Goal: Transaction & Acquisition: Book appointment/travel/reservation

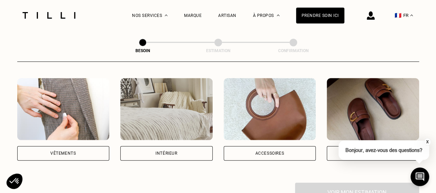
scroll to position [126, 0]
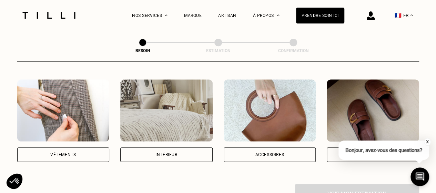
click at [55, 114] on img at bounding box center [63, 110] width 92 height 62
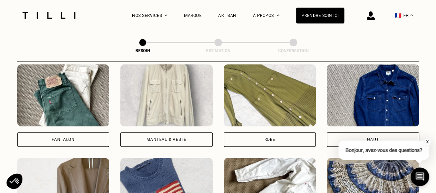
scroll to position [340, 0]
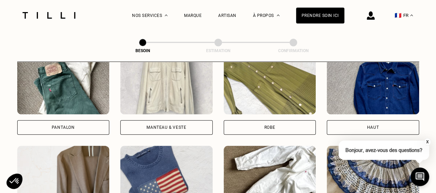
click at [60, 120] on div "Pantalon" at bounding box center [63, 127] width 92 height 14
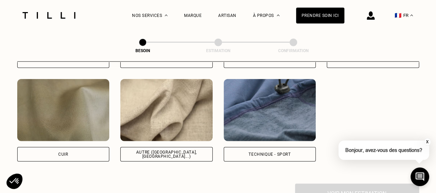
scroll to position [815, 0]
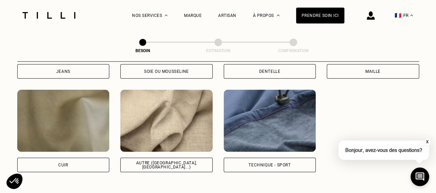
click at [153, 126] on img at bounding box center [166, 121] width 92 height 62
select select "FR"
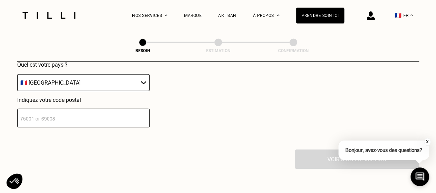
scroll to position [1010, 0]
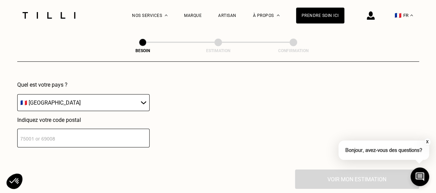
click at [79, 134] on input "number" at bounding box center [83, 138] width 132 height 19
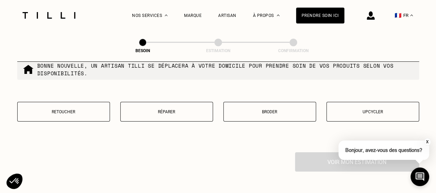
scroll to position [1208, 0]
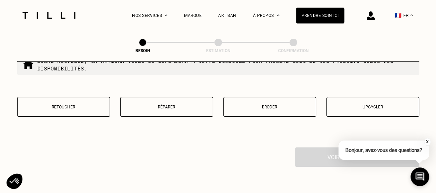
type input "92200"
click at [52, 104] on p "Retoucher" at bounding box center [63, 106] width 85 height 5
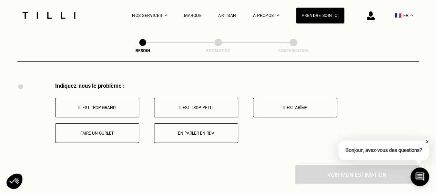
scroll to position [1273, 0]
click at [117, 104] on p "Il est trop grand" at bounding box center [97, 106] width 76 height 5
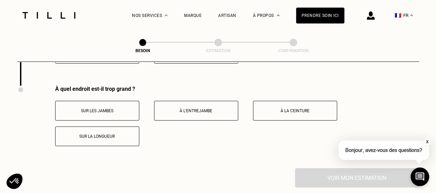
scroll to position [1356, 0]
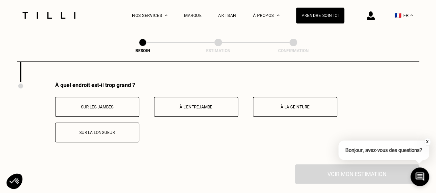
click at [117, 104] on p "Sur les jambes" at bounding box center [97, 106] width 76 height 5
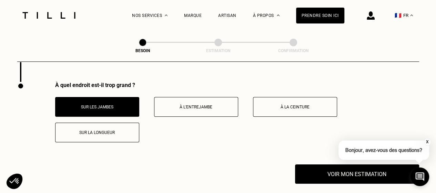
click at [89, 130] on p "Sur la longueur" at bounding box center [97, 132] width 76 height 5
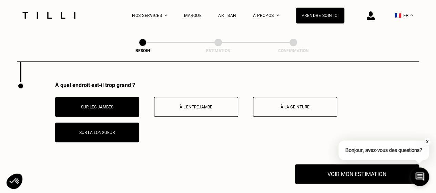
click at [107, 106] on button "Sur les jambes" at bounding box center [97, 107] width 84 height 20
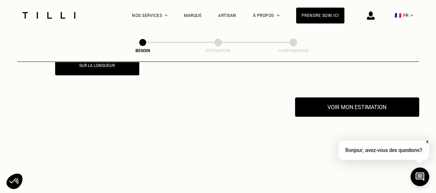
scroll to position [1430, 0]
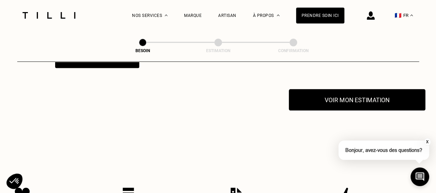
click at [388, 98] on button "Voir mon estimation" at bounding box center [357, 99] width 136 height 21
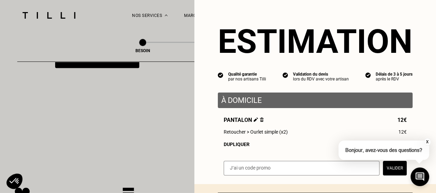
click at [258, 134] on span "Retoucher > Ourlet simple (x2)" at bounding box center [256, 132] width 64 height 6
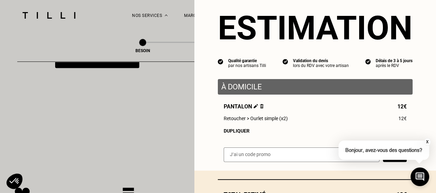
scroll to position [12, 0]
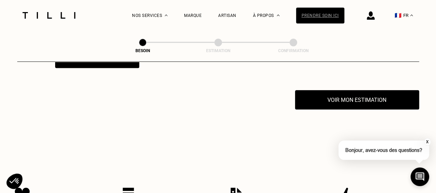
click at [321, 14] on div "Prendre soin ici" at bounding box center [320, 16] width 48 height 16
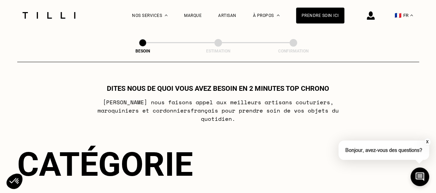
click at [381, 153] on p "Bonjour, avez-vous des questions?" at bounding box center [383, 149] width 91 height 19
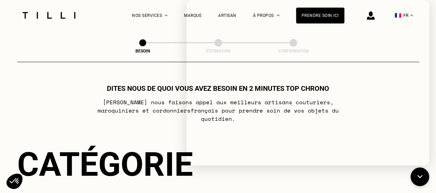
click at [75, 20] on div at bounding box center [49, 15] width 58 height 31
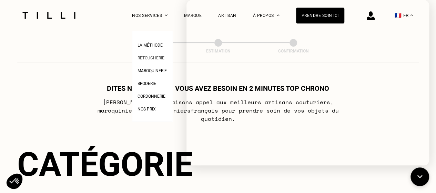
click at [148, 59] on span "Retoucherie" at bounding box center [150, 57] width 27 height 5
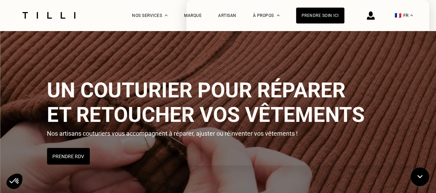
click at [106, 63] on img at bounding box center [218, 121] width 437 height 181
click at [60, 164] on button "Prendre RDV" at bounding box center [68, 155] width 44 height 17
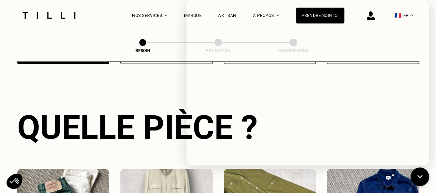
scroll to position [225, 0]
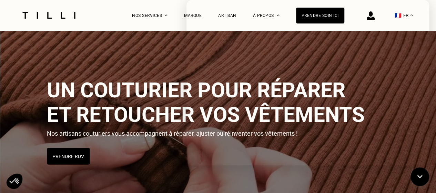
click at [133, 24] on div "La Méthode Retoucherie Maroquinerie Broderie Cordonnerie Nos prix Nos services …" at bounding box center [218, 15] width 396 height 31
click at [420, 174] on icon at bounding box center [419, 176] width 11 height 18
click at [420, 174] on icon at bounding box center [420, 177] width 10 height 10
click at [420, 174] on icon at bounding box center [419, 176] width 11 height 18
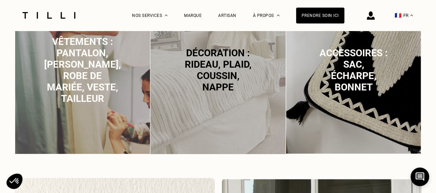
scroll to position [499, 0]
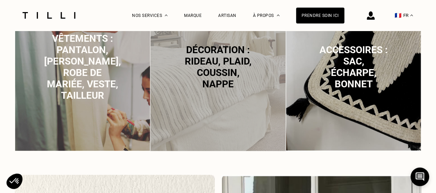
click at [345, 68] on span "Accessoires : sac, écharpe, bonnet" at bounding box center [353, 66] width 68 height 45
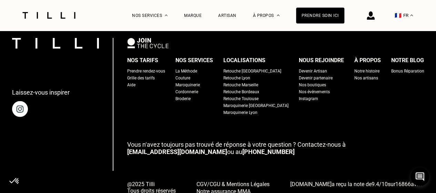
scroll to position [2163, 0]
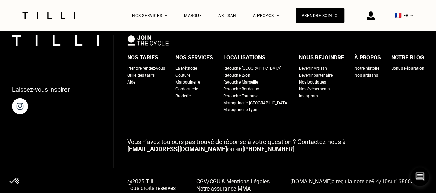
click at [160, 70] on div "Prendre rendez-vous" at bounding box center [146, 68] width 38 height 7
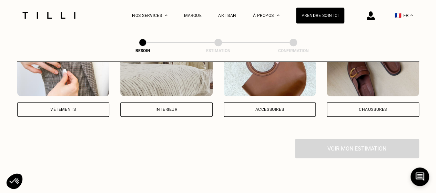
scroll to position [174, 0]
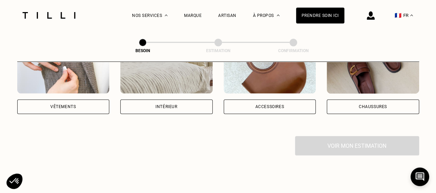
click at [68, 86] on div "Vêtements" at bounding box center [63, 72] width 92 height 82
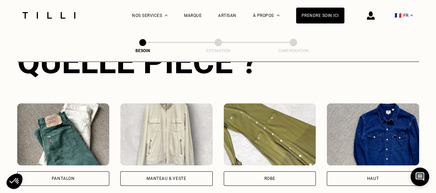
scroll to position [281, 0]
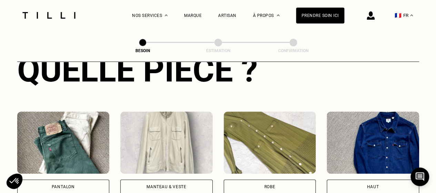
click at [75, 133] on img at bounding box center [63, 142] width 92 height 62
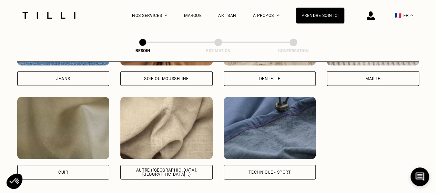
scroll to position [811, 0]
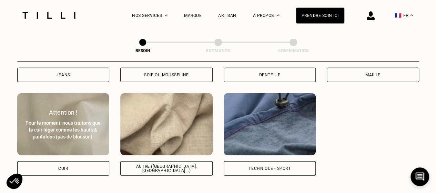
click at [58, 119] on div "Pour le moment, nous traitons que le cuir léger comme les hauts & pantalons (pa…" at bounding box center [63, 129] width 77 height 21
select select "FR"
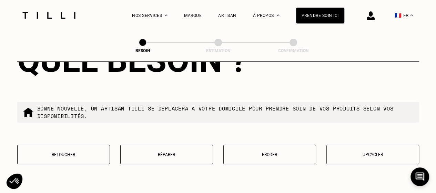
scroll to position [1151, 0]
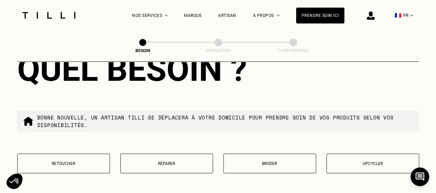
click at [161, 153] on button "Réparer" at bounding box center [166, 163] width 93 height 20
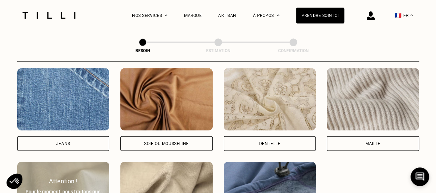
scroll to position [752, 0]
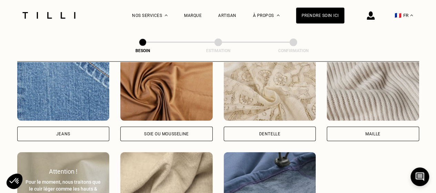
click at [182, 162] on img at bounding box center [166, 183] width 92 height 62
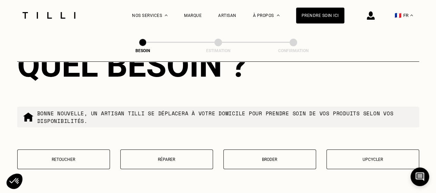
scroll to position [1171, 0]
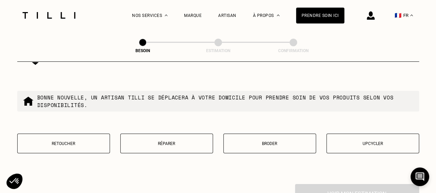
click at [47, 141] on p "Retoucher" at bounding box center [63, 143] width 85 height 5
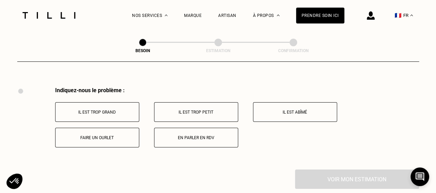
scroll to position [1273, 0]
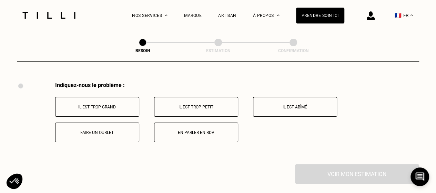
click at [191, 130] on p "En parler en RDV" at bounding box center [196, 132] width 76 height 5
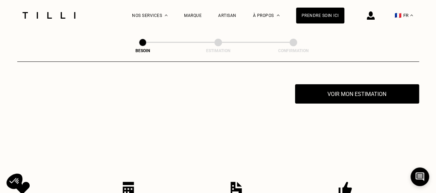
scroll to position [1356, 0]
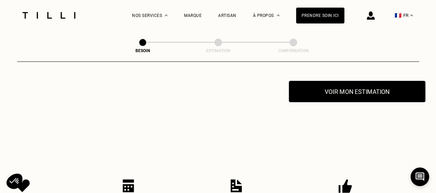
click at [357, 86] on button "Voir mon estimation" at bounding box center [357, 91] width 136 height 21
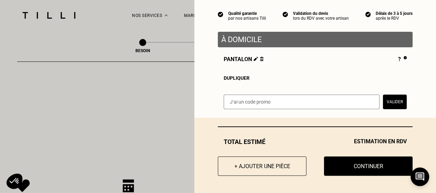
scroll to position [63, 0]
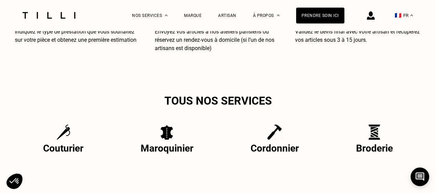
scroll to position [2204, 0]
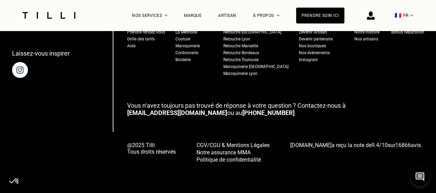
click at [255, 31] on div "Retouche [GEOGRAPHIC_DATA]" at bounding box center [252, 32] width 58 height 7
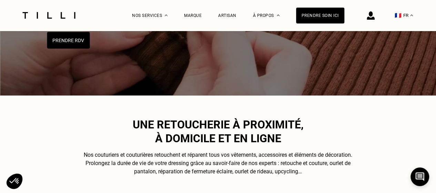
scroll to position [100, 0]
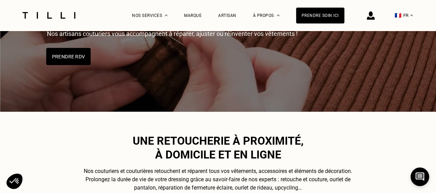
click at [57, 48] on button "Prendre RDV" at bounding box center [68, 56] width 44 height 17
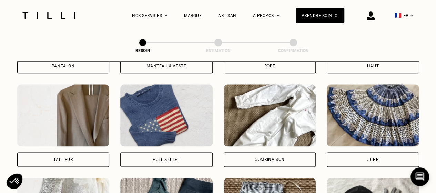
scroll to position [233, 0]
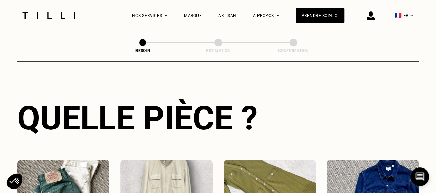
click at [375, 16] on img at bounding box center [371, 15] width 8 height 8
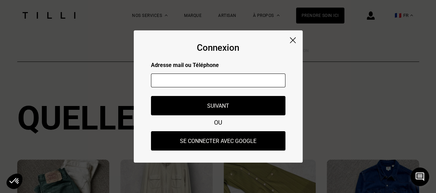
click at [245, 80] on input "text" at bounding box center [218, 80] width 134 height 14
type input "D"
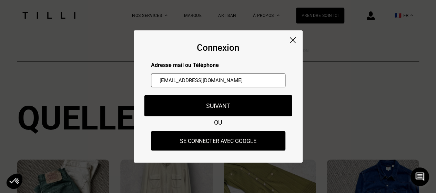
type input "[EMAIL_ADDRESS][DOMAIN_NAME]"
click at [225, 105] on button "Suivant" at bounding box center [218, 105] width 148 height 21
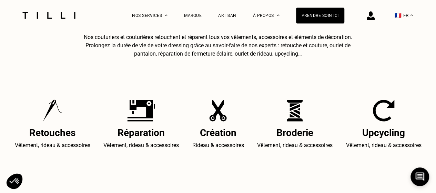
scroll to position [100, 0]
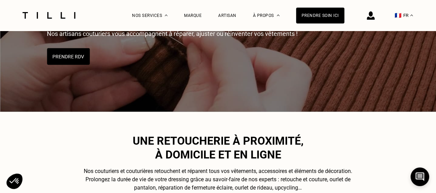
click at [375, 16] on img at bounding box center [371, 15] width 8 height 8
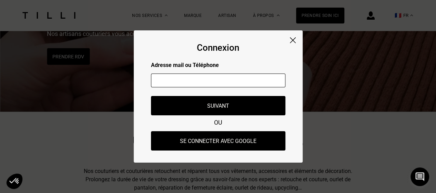
click at [218, 78] on input "text" at bounding box center [218, 80] width 134 height 14
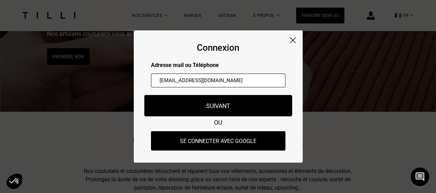
type input "dupdarm@icloud.com"
click at [228, 103] on button "Suivant" at bounding box center [218, 105] width 148 height 21
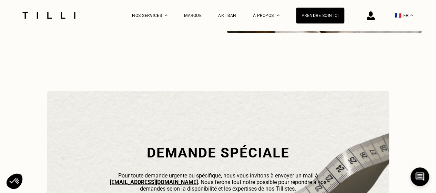
scroll to position [2204, 0]
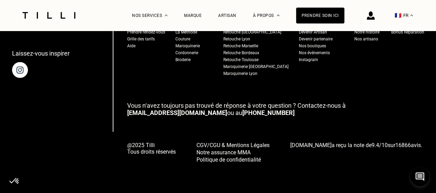
click at [375, 13] on img at bounding box center [371, 15] width 8 height 8
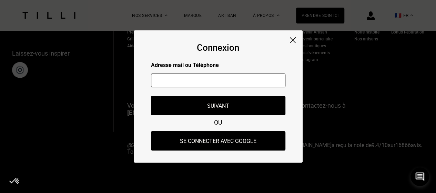
click at [216, 82] on input "text" at bounding box center [218, 80] width 134 height 14
type input "[EMAIL_ADDRESS][DOMAIN_NAME]"
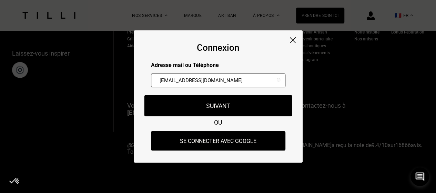
click at [223, 104] on button "Suivant" at bounding box center [218, 105] width 148 height 21
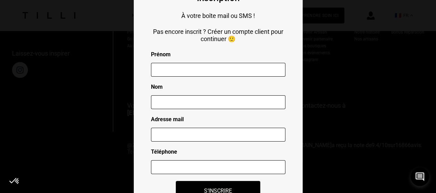
click at [226, 69] on input "text" at bounding box center [218, 70] width 134 height 14
type input "[PERSON_NAME]"
click at [190, 103] on input "text" at bounding box center [218, 102] width 134 height 14
type input "DUPONT"
click at [190, 134] on input "text" at bounding box center [218, 134] width 134 height 14
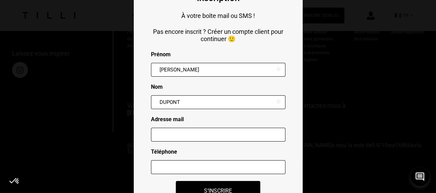
type input "[EMAIL_ADDRESS][DOMAIN_NAME]"
click at [193, 164] on input "text" at bounding box center [218, 167] width 134 height 14
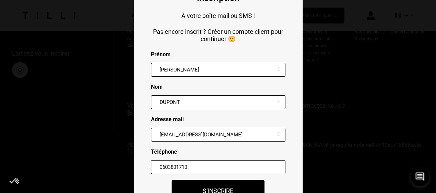
type input "0603801710"
click at [218, 185] on button "S‘inscrire" at bounding box center [218, 190] width 93 height 21
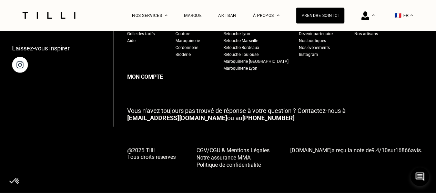
scroll to position [2199, 0]
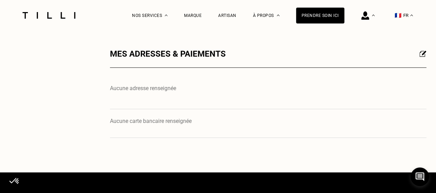
scroll to position [360, 0]
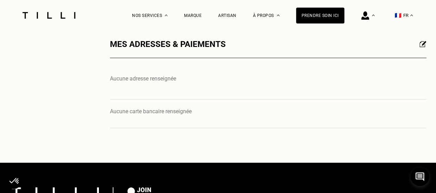
click at [143, 84] on div "Aucune adresse renseignée" at bounding box center [268, 80] width 316 height 11
click at [144, 79] on p "Aucune adresse renseignée" at bounding box center [268, 78] width 316 height 7
click at [423, 44] on img at bounding box center [422, 44] width 7 height 6
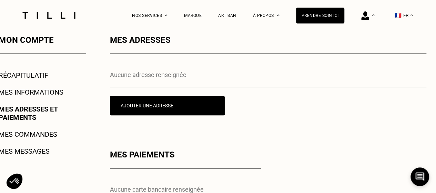
scroll to position [122, 0]
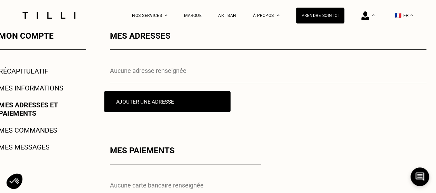
click at [170, 100] on button "Ajouter une adresse" at bounding box center [167, 101] width 126 height 21
select select "AT"
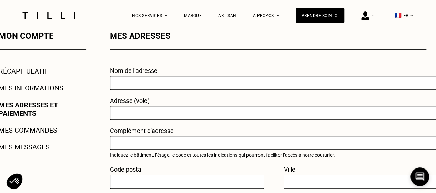
click at [173, 80] on input "text" at bounding box center [274, 83] width 328 height 14
type input "MAISON"
click at [150, 112] on input "text" at bounding box center [274, 113] width 328 height 14
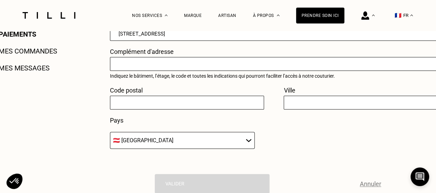
scroll to position [204, 0]
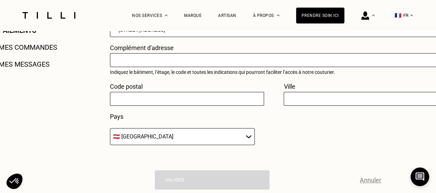
type input "[STREET_ADDRESS]"
click at [154, 97] on input "text" at bounding box center [187, 99] width 154 height 14
type input "92200"
type input "Neuilly"
type input "92200"
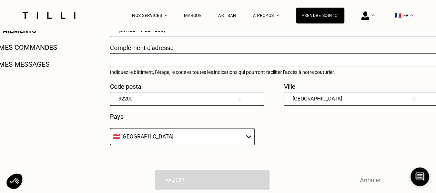
click at [181, 137] on select "🇩🇪 Allemagne 🇦🇹 Autriche 🇧🇪 Belgique 🇧🇬 Bulgarie 🇨🇾 Chypre 🇭🇷 Croatie 🇩🇰 Danema…" at bounding box center [182, 136] width 145 height 17
select select "FR"
click at [110, 129] on select "🇩🇪 Allemagne 🇦🇹 Autriche 🇧🇪 Belgique 🇧🇬 Bulgarie 🇨🇾 Chypre 🇭🇷 Croatie 🇩🇰 Danema…" at bounding box center [182, 136] width 145 height 17
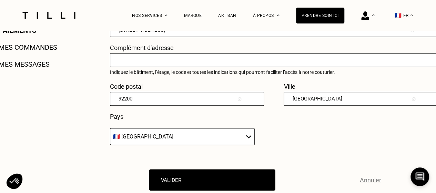
click at [229, 177] on button "Valider" at bounding box center [212, 179] width 126 height 21
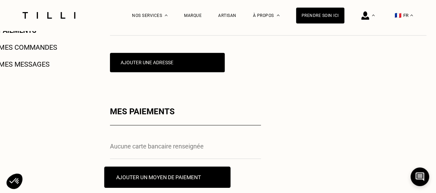
click at [185, 177] on button "Ajouter un moyen de paiement" at bounding box center [167, 176] width 126 height 21
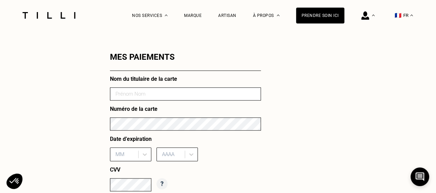
scroll to position [266, 0]
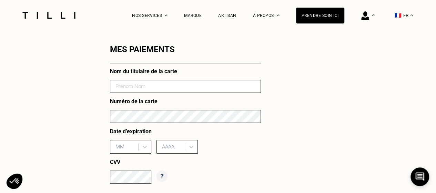
click at [205, 86] on input at bounding box center [185, 86] width 151 height 13
type input "Delphine Dupont"
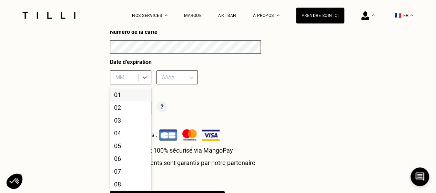
click at [121, 84] on div "12 results available. Use Up and Down to choose options, press Enter to select …" at bounding box center [130, 77] width 41 height 14
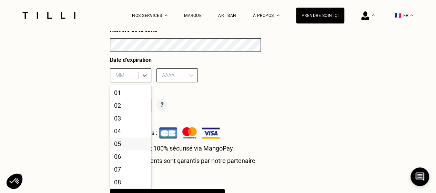
scroll to position [338, 0]
type input "09"
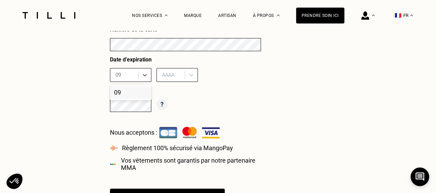
click at [123, 92] on div "09" at bounding box center [130, 92] width 41 height 13
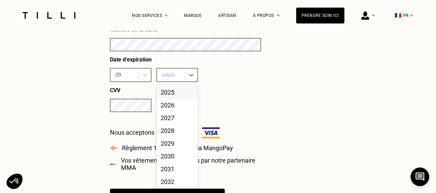
click at [167, 76] on div at bounding box center [171, 75] width 19 height 8
click at [168, 106] on div "2026" at bounding box center [176, 105] width 41 height 13
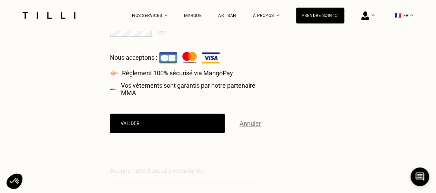
scroll to position [421, 0]
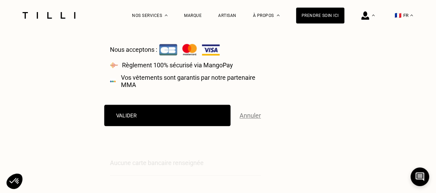
click at [158, 121] on button "Valider" at bounding box center [167, 114] width 126 height 21
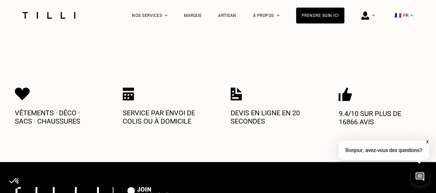
scroll to position [439, 0]
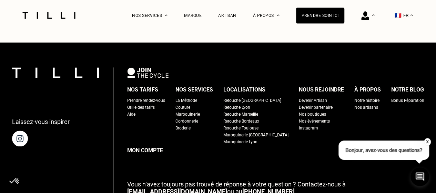
click at [142, 97] on div "Prendre rendez-vous" at bounding box center [146, 100] width 38 height 7
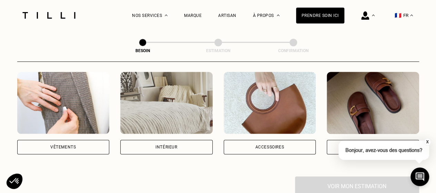
scroll to position [130, 0]
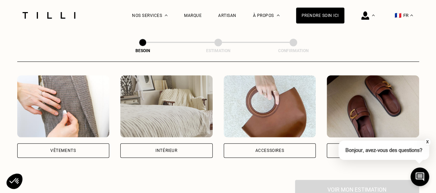
click at [93, 98] on img at bounding box center [63, 106] width 92 height 62
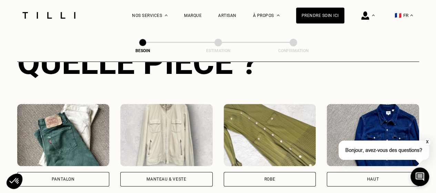
scroll to position [327, 0]
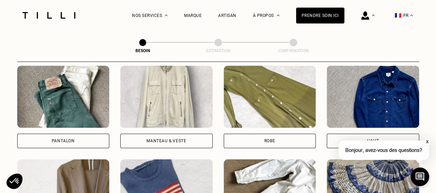
click at [82, 99] on img at bounding box center [63, 96] width 92 height 62
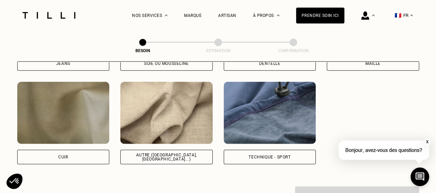
scroll to position [825, 0]
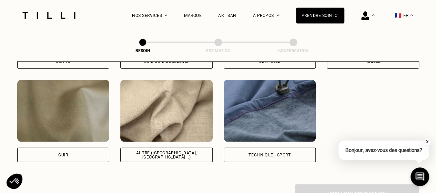
click at [171, 117] on img at bounding box center [166, 111] width 92 height 62
select select "FR"
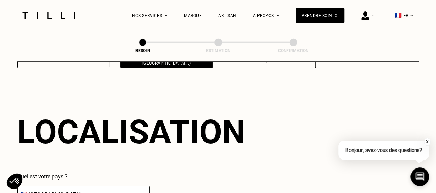
scroll to position [925, 0]
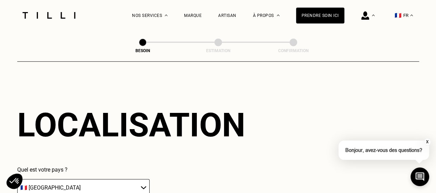
click at [427, 141] on button "X" at bounding box center [427, 142] width 7 height 8
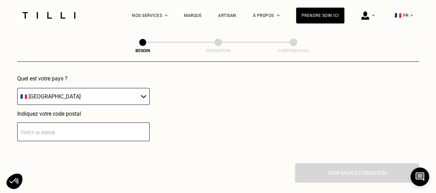
scroll to position [1010, 0]
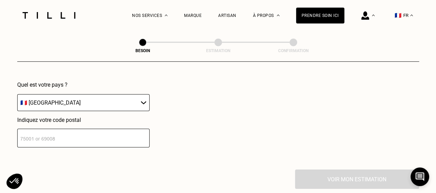
click at [89, 131] on input "number" at bounding box center [83, 138] width 132 height 19
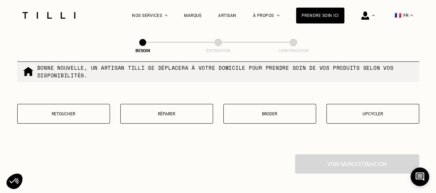
scroll to position [1190, 0]
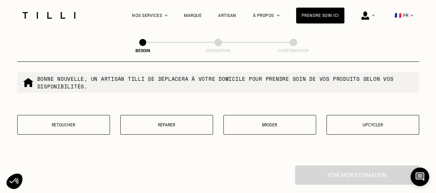
type input "92200"
click at [85, 122] on p "Retoucher" at bounding box center [63, 124] width 85 height 5
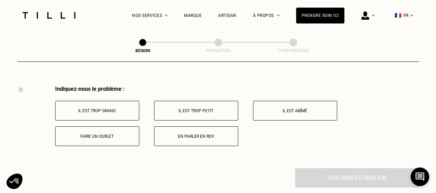
scroll to position [1273, 0]
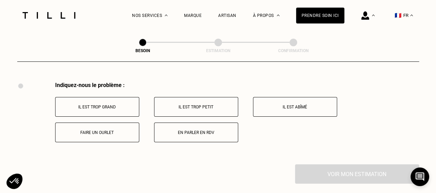
click at [107, 123] on button "Faire un ourlet" at bounding box center [97, 132] width 84 height 20
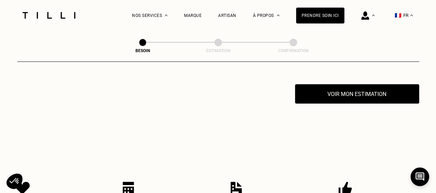
scroll to position [1356, 0]
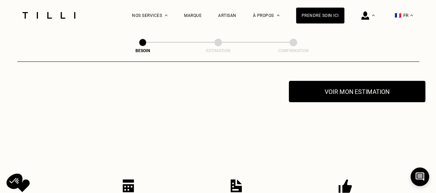
click at [345, 86] on button "Voir mon estimation" at bounding box center [357, 91] width 136 height 21
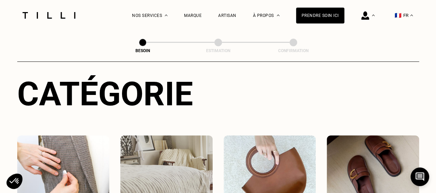
scroll to position [0, 0]
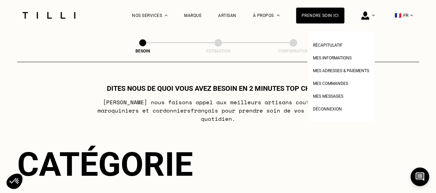
click at [369, 16] on img at bounding box center [365, 15] width 8 height 8
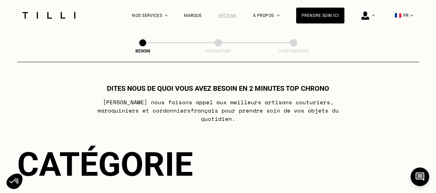
click at [234, 14] on div "Artisan" at bounding box center [227, 15] width 18 height 5
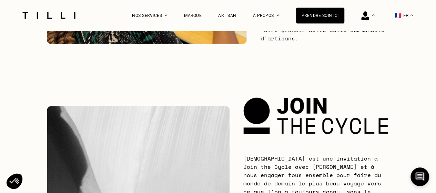
scroll to position [1012, 0]
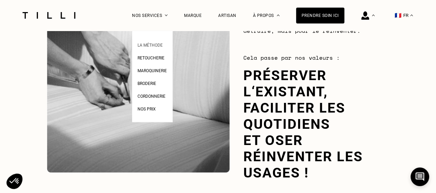
click at [155, 45] on span "La Méthode" at bounding box center [149, 45] width 25 height 5
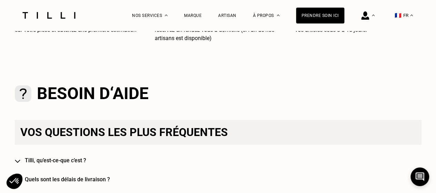
scroll to position [506, 0]
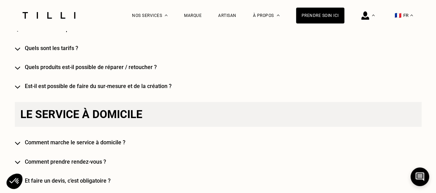
click at [79, 164] on h4 "Comment prendre rendez-vous ?" at bounding box center [228, 161] width 407 height 7
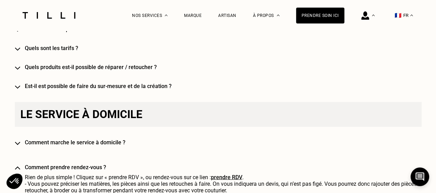
click at [231, 178] on link "prendre RDV" at bounding box center [226, 176] width 31 height 7
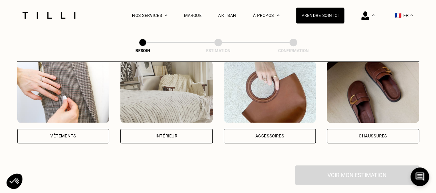
scroll to position [152, 0]
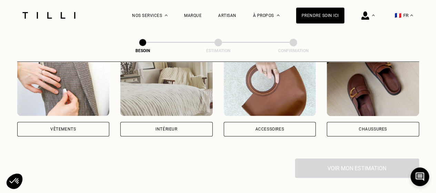
click at [83, 122] on div "Vêtements" at bounding box center [63, 129] width 92 height 14
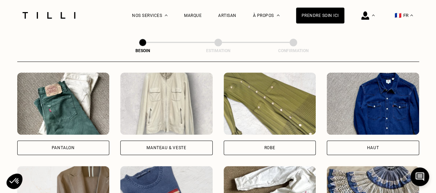
scroll to position [312, 0]
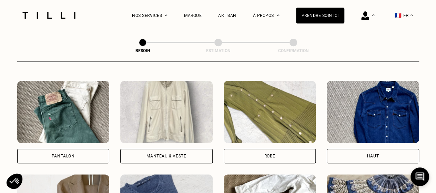
click at [61, 108] on img at bounding box center [63, 112] width 92 height 62
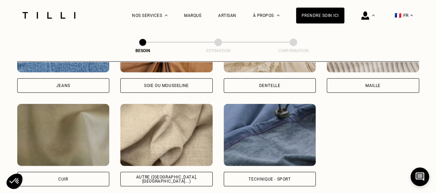
scroll to position [804, 0]
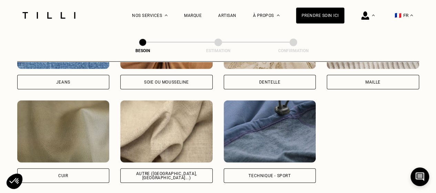
click at [156, 146] on img at bounding box center [166, 131] width 92 height 62
select select "FR"
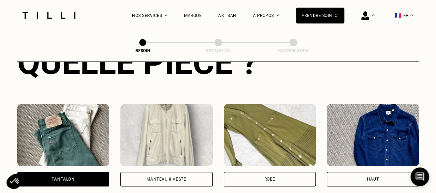
scroll to position [286, 0]
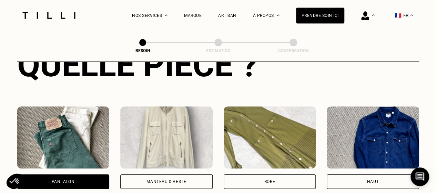
click at [74, 132] on img at bounding box center [63, 137] width 92 height 62
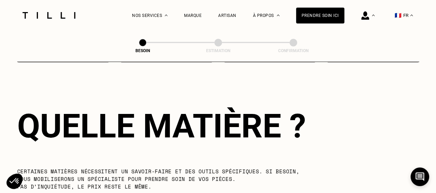
scroll to position [768, 0]
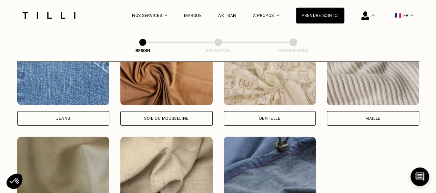
click at [178, 171] on img at bounding box center [166, 167] width 92 height 62
select select "FR"
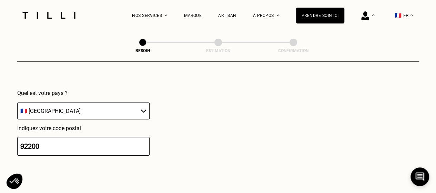
scroll to position [1004, 0]
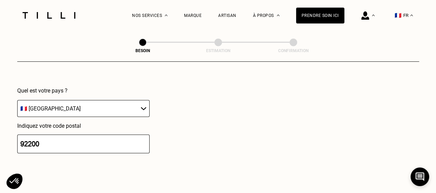
click at [83, 134] on input "92200" at bounding box center [83, 143] width 132 height 19
click at [109, 103] on select "🇩🇪 Allemagne 🇦🇹 Autriche 🇧🇪 Belgique 🇧🇬 Bulgarie 🇨🇾 Chypre 🇭🇷 Croatie 🇩🇰 Danema…" at bounding box center [83, 108] width 132 height 17
click at [17, 100] on select "🇩🇪 Allemagne 🇦🇹 Autriche 🇧🇪 Belgique 🇧🇬 Bulgarie 🇨🇾 Chypre 🇭🇷 Croatie 🇩🇰 Danema…" at bounding box center [83, 108] width 132 height 17
click at [327, 15] on div "Prendre soin ici" at bounding box center [320, 16] width 48 height 16
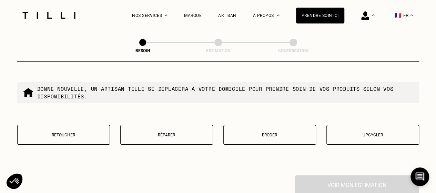
scroll to position [1349, 0]
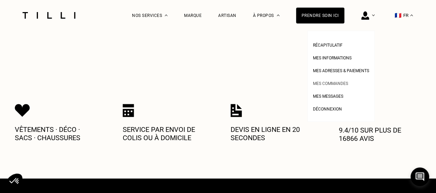
click at [340, 84] on span "Mes commandes" at bounding box center [330, 83] width 35 height 5
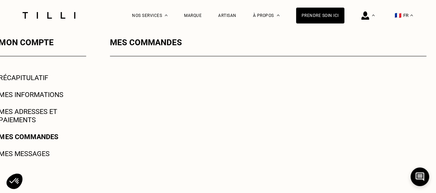
scroll to position [114, 0]
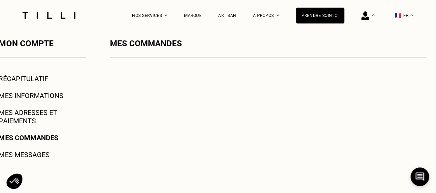
click at [30, 76] on link "Récapitulatif" at bounding box center [23, 78] width 49 height 8
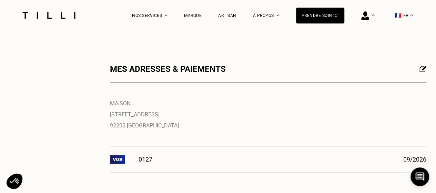
scroll to position [371, 0]
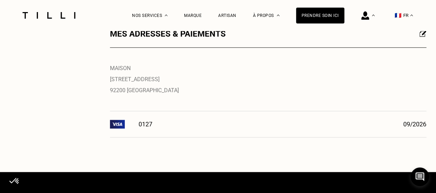
click at [424, 34] on img at bounding box center [422, 33] width 7 height 6
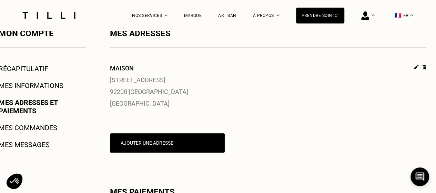
scroll to position [137, 0]
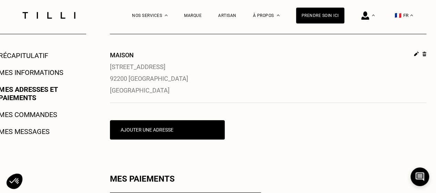
click at [415, 53] on img at bounding box center [416, 53] width 5 height 5
select select "FR"
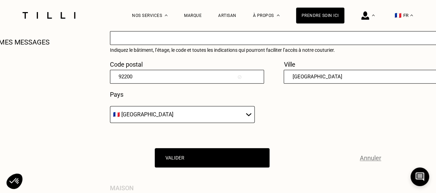
scroll to position [229, 0]
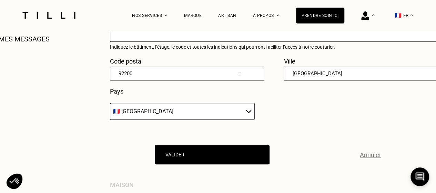
click at [315, 73] on input "Neuilly" at bounding box center [361, 73] width 154 height 14
click at [310, 75] on input "Neuilly sur seine" at bounding box center [361, 73] width 154 height 14
click at [318, 75] on input "Neuilly-sur seine" at bounding box center [361, 73] width 154 height 14
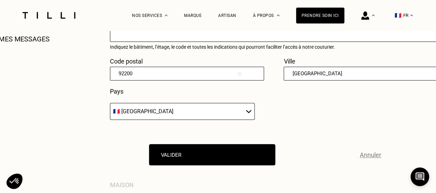
type input "[GEOGRAPHIC_DATA]"
click at [198, 157] on button "Valider" at bounding box center [212, 154] width 126 height 21
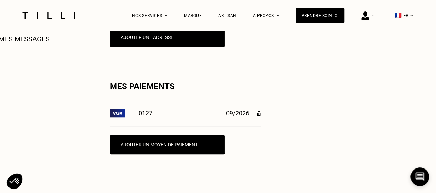
scroll to position [61, 0]
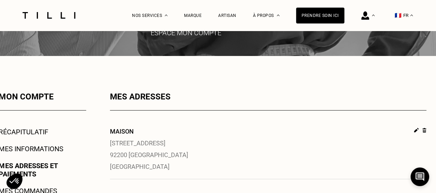
click at [51, 15] on img at bounding box center [49, 15] width 58 height 7
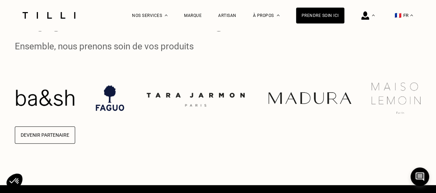
scroll to position [1702, 0]
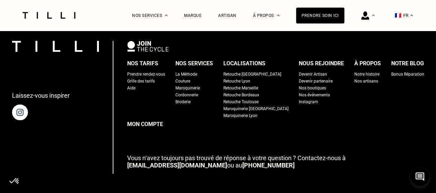
click at [251, 78] on div "Retouche [GEOGRAPHIC_DATA]" at bounding box center [252, 74] width 58 height 7
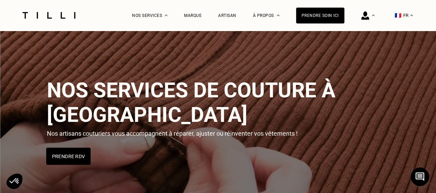
click at [61, 149] on button "Prendre RDV" at bounding box center [68, 155] width 44 height 17
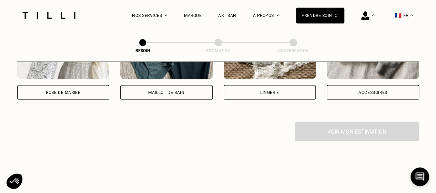
scroll to position [394, 0]
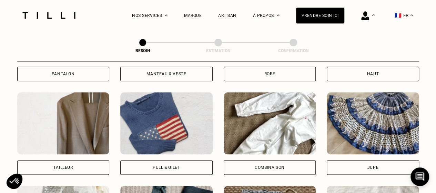
click at [84, 70] on div "Pantalon" at bounding box center [63, 73] width 92 height 14
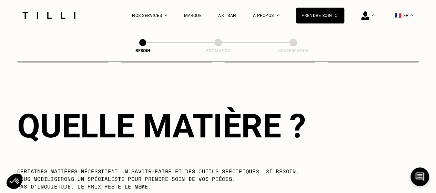
scroll to position [768, 0]
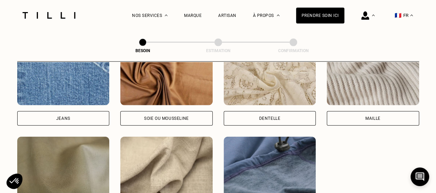
click at [170, 157] on img at bounding box center [166, 167] width 92 height 62
select select "FR"
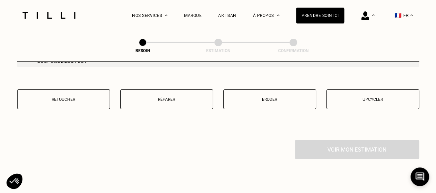
scroll to position [1218, 0]
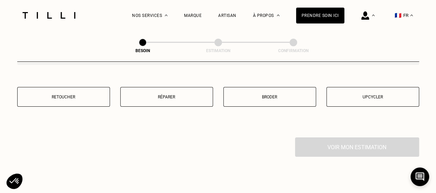
click at [172, 89] on button "Réparer" at bounding box center [166, 97] width 93 height 20
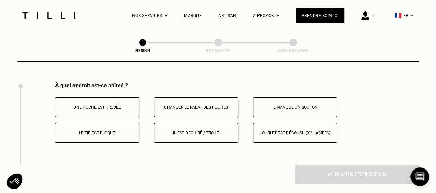
scroll to position [1273, 0]
click at [108, 130] on p "Le zip est bloqué" at bounding box center [97, 132] width 76 height 5
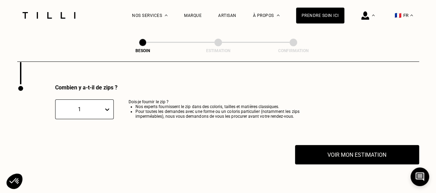
scroll to position [1356, 0]
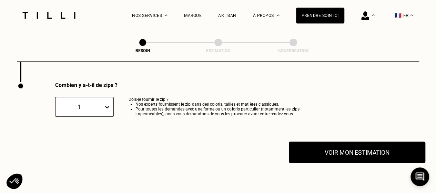
click at [321, 151] on button "Voir mon estimation" at bounding box center [357, 151] width 136 height 21
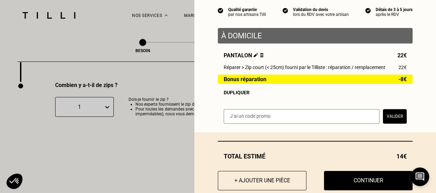
scroll to position [65, 0]
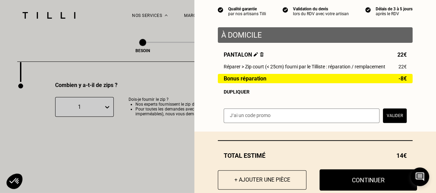
click at [350, 180] on button "Continuer" at bounding box center [368, 179] width 98 height 21
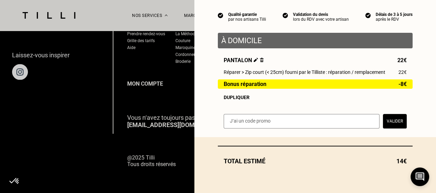
scroll to position [62, 0]
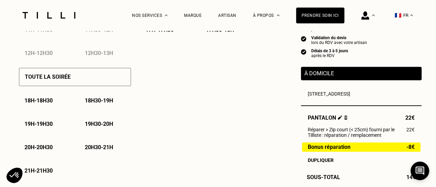
scroll to position [475, 0]
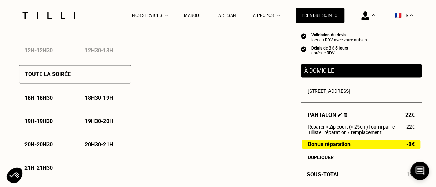
click at [104, 100] on p "18h30 - 19h" at bounding box center [99, 98] width 28 height 7
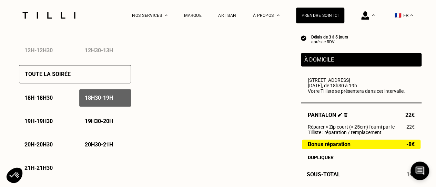
click at [47, 121] on p "19h - 19h30" at bounding box center [38, 121] width 28 height 7
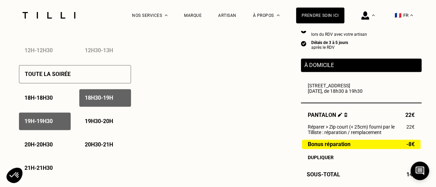
click at [98, 124] on p "19h30 - 20h" at bounding box center [99, 121] width 28 height 7
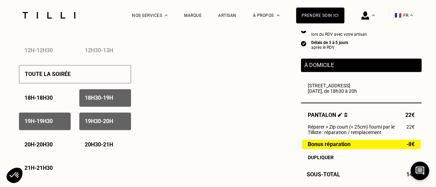
click at [43, 147] on p "20h - 20h30" at bounding box center [38, 145] width 28 height 7
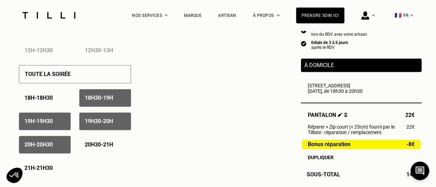
click at [48, 145] on p "20h - 20h30" at bounding box center [38, 145] width 28 height 7
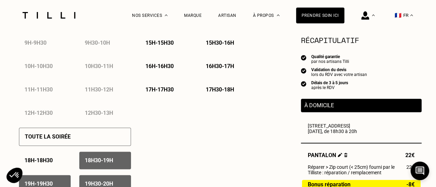
scroll to position [418, 0]
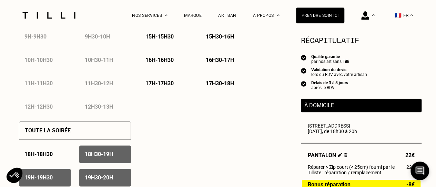
click at [362, 92] on div "Récapitulatif Qualité garantie par nos artisans Tilli Validation du devis lors …" at bounding box center [361, 147] width 121 height 227
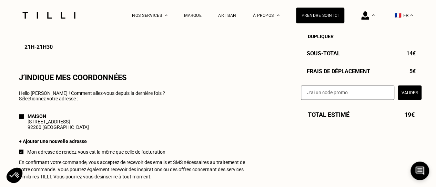
scroll to position [760, 0]
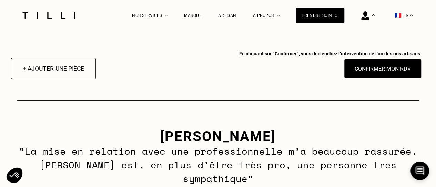
click at [46, 73] on button "+ Ajouter une pièce" at bounding box center [53, 68] width 85 height 21
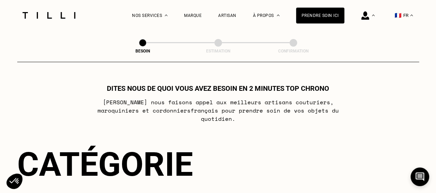
scroll to position [168, 0]
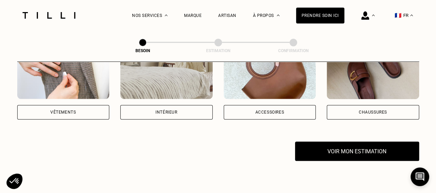
click at [60, 79] on img at bounding box center [63, 68] width 92 height 62
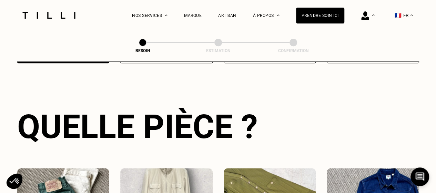
scroll to position [225, 0]
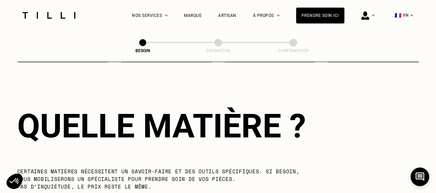
scroll to position [768, 0]
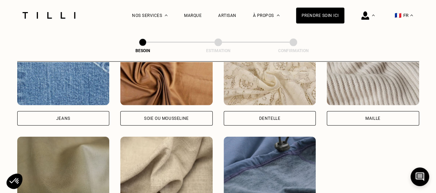
click at [171, 146] on img at bounding box center [166, 167] width 92 height 62
select select "FR"
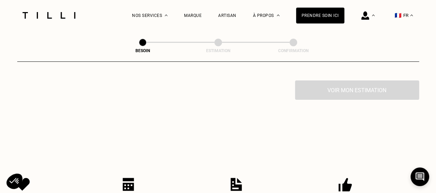
scroll to position [1443, 0]
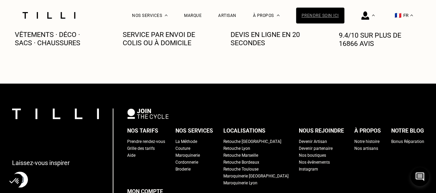
click at [322, 12] on div "Prendre soin ici" at bounding box center [320, 16] width 48 height 16
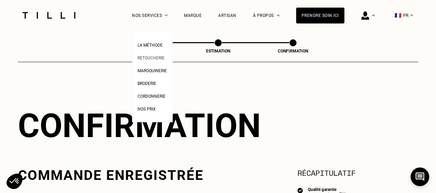
click at [149, 57] on span "Retoucherie" at bounding box center [150, 57] width 27 height 5
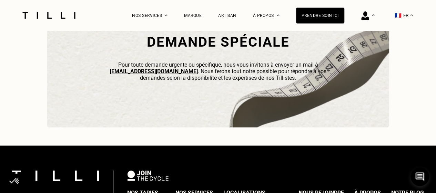
scroll to position [2192, 0]
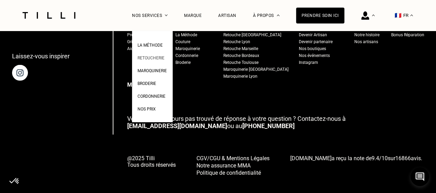
click at [150, 57] on span "Retoucherie" at bounding box center [150, 57] width 27 height 5
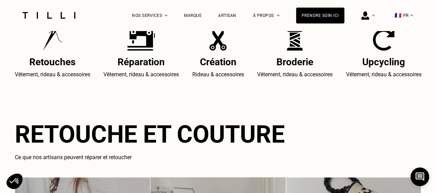
scroll to position [306, 0]
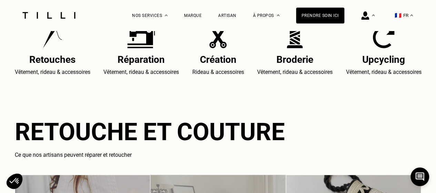
click at [43, 42] on img at bounding box center [52, 37] width 19 height 22
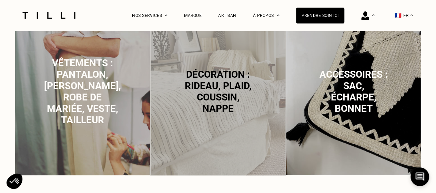
click at [71, 90] on span "Vêtements : pantalon, [PERSON_NAME], robe de mariée, veste, tailleur" at bounding box center [82, 91] width 77 height 68
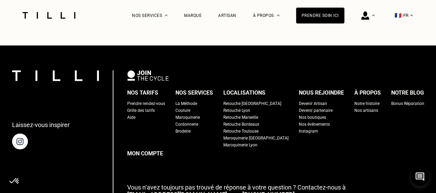
scroll to position [2121, 0]
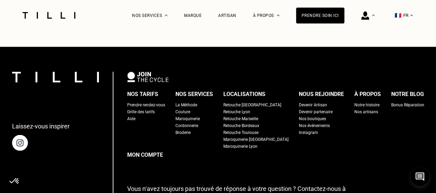
click at [154, 107] on div "Prendre rendez-vous" at bounding box center [146, 104] width 38 height 7
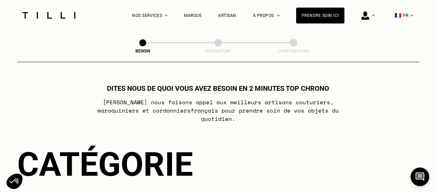
scroll to position [168, 0]
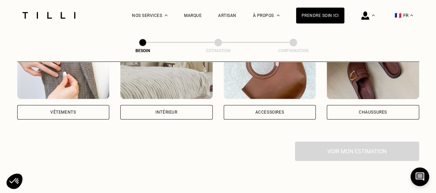
click at [42, 105] on div "Vêtements" at bounding box center [63, 112] width 92 height 14
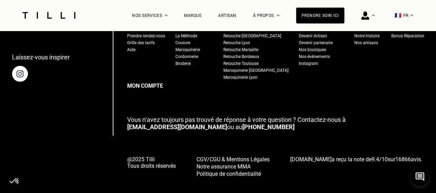
scroll to position [880, 0]
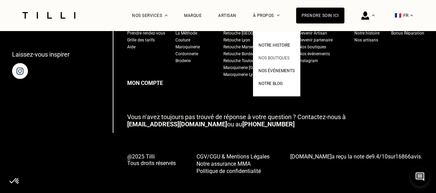
click at [271, 60] on span "Nos boutiques" at bounding box center [273, 57] width 31 height 5
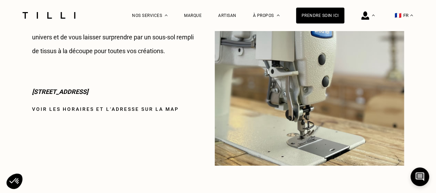
scroll to position [967, 0]
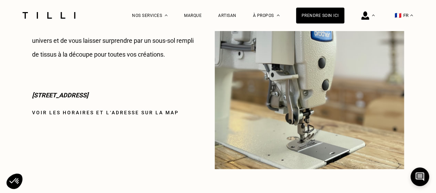
click at [74, 113] on link "Voir les horaires et l‘adresse sur la map" at bounding box center [105, 113] width 147 height 6
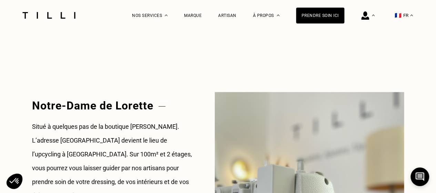
scroll to position [630, 0]
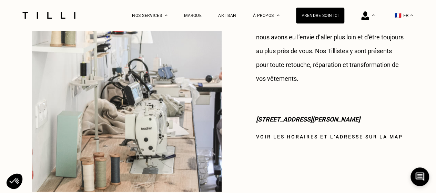
click at [321, 128] on div "Henry Monnier Au coeur du quartier Saint-Georges, l’adresse Henry Monnier est l…" at bounding box center [330, 70] width 148 height 244
click at [325, 133] on link "Voir les horaires et l‘adresse sur la map" at bounding box center [329, 136] width 147 height 6
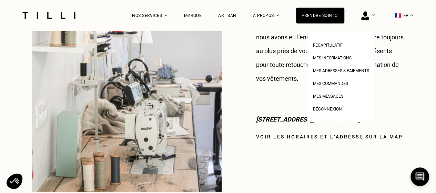
click at [369, 15] on img at bounding box center [365, 15] width 8 height 8
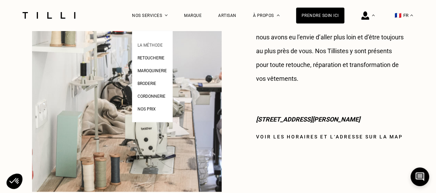
click at [149, 46] on span "La Méthode" at bounding box center [149, 45] width 25 height 5
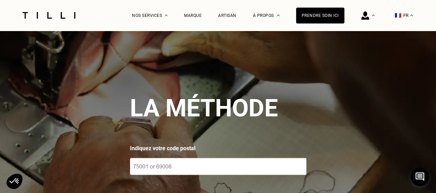
click at [240, 160] on input "number" at bounding box center [218, 166] width 176 height 17
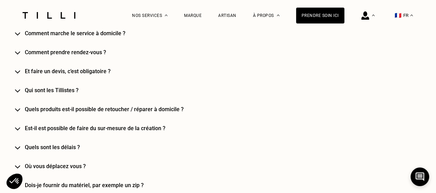
scroll to position [732, 0]
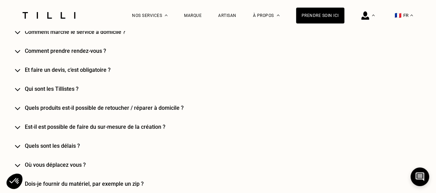
type input "92200"
click at [27, 71] on h4 "Et faire un devis, c’est obligatoire ?" at bounding box center [228, 69] width 407 height 7
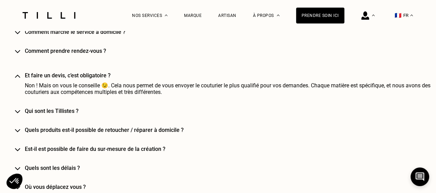
click at [176, 133] on h4 "Quels produits est-il possible de retoucher / réparer à domicile ?" at bounding box center [228, 129] width 407 height 7
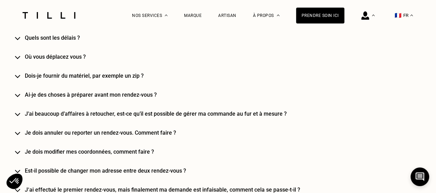
scroll to position [897, 0]
click at [263, 116] on h4 "J’ai beaucoup d’affaires à retoucher, est-ce qu’il est possible de gérer ma com…" at bounding box center [228, 113] width 407 height 7
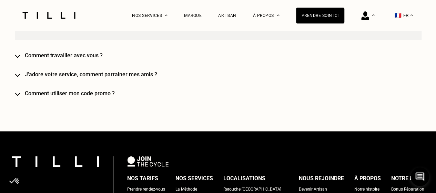
scroll to position [1741, 0]
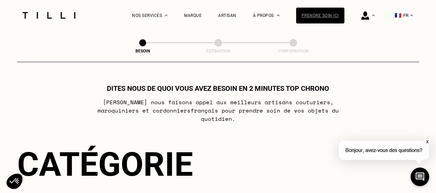
click at [336, 16] on div "Prendre soin ici" at bounding box center [320, 16] width 48 height 16
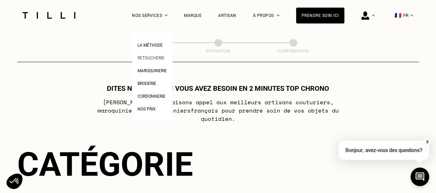
click at [152, 58] on span "Retoucherie" at bounding box center [150, 57] width 27 height 5
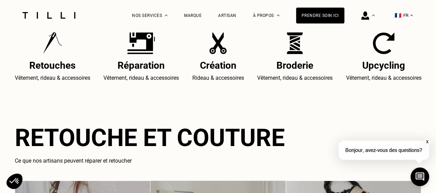
scroll to position [316, 0]
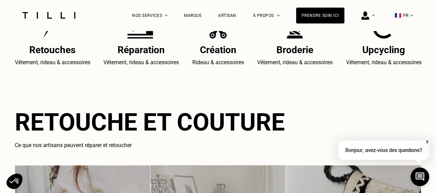
click at [44, 66] on p "Vêtement, rideau & accessoires" at bounding box center [52, 62] width 75 height 8
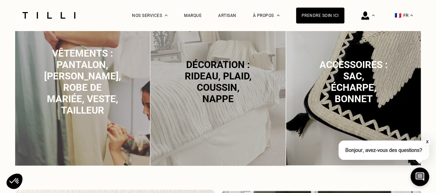
click at [124, 94] on img at bounding box center [82, 80] width 135 height 169
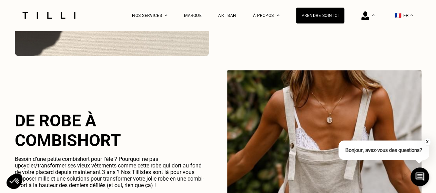
scroll to position [1699, 0]
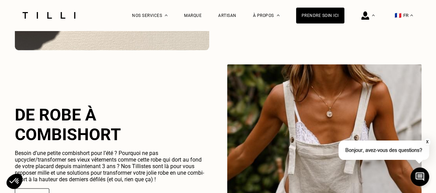
click at [389, 152] on p "Bonjour, avez-vous des questions?" at bounding box center [383, 149] width 91 height 19
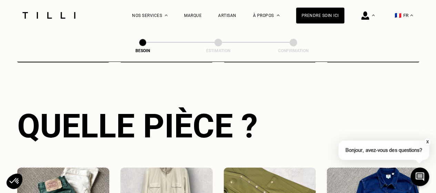
scroll to position [394, 0]
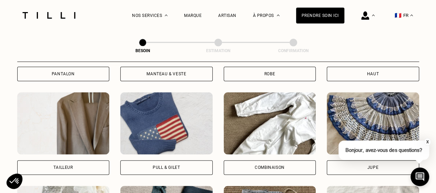
click at [74, 69] on div "Pantalon" at bounding box center [63, 73] width 92 height 14
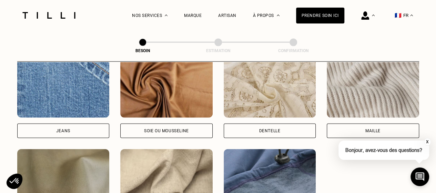
scroll to position [788, 0]
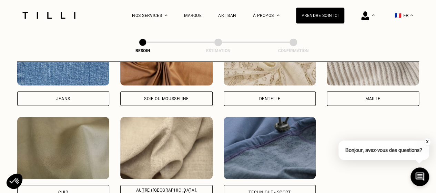
click at [159, 141] on img at bounding box center [166, 148] width 92 height 62
select select "FR"
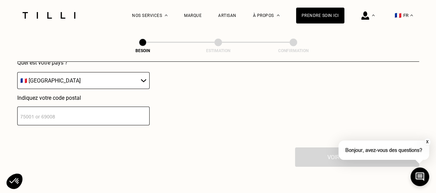
scroll to position [1036, 0]
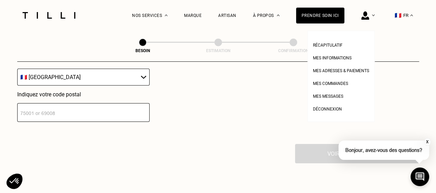
click at [367, 10] on div at bounding box center [367, 15] width 13 height 31
click at [334, 109] on span "Déconnexion" at bounding box center [327, 108] width 29 height 5
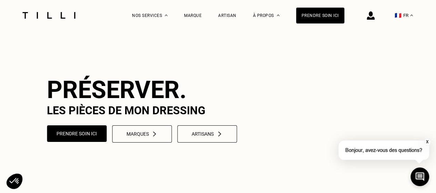
click at [375, 16] on img at bounding box center [371, 15] width 8 height 8
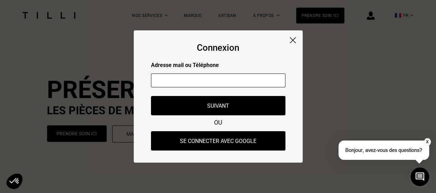
click at [221, 79] on input "text" at bounding box center [218, 80] width 134 height 14
type input "[EMAIL_ADDRESS][DOMAIN_NAME]"
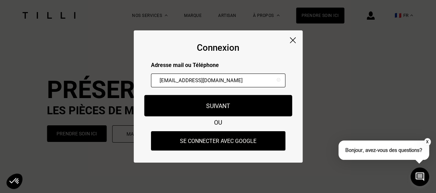
click at [231, 104] on button "Suivant" at bounding box center [218, 105] width 148 height 21
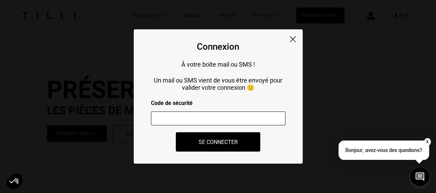
click at [204, 114] on input "number" at bounding box center [218, 118] width 134 height 14
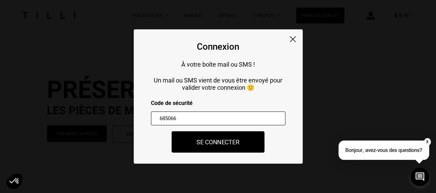
type input "685066"
click at [209, 142] on button "Se connecter" at bounding box center [218, 141] width 93 height 21
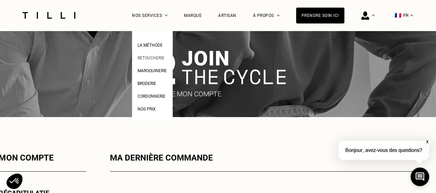
click at [153, 58] on span "Retoucherie" at bounding box center [150, 57] width 27 height 5
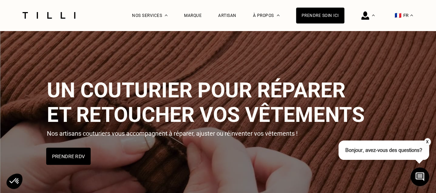
click at [70, 158] on button "Prendre RDV" at bounding box center [68, 155] width 44 height 17
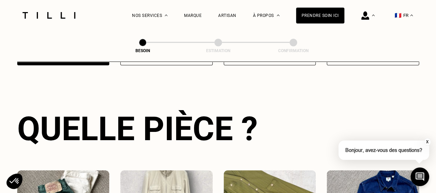
scroll to position [225, 0]
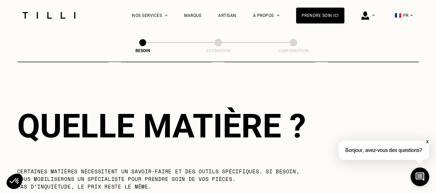
scroll to position [768, 0]
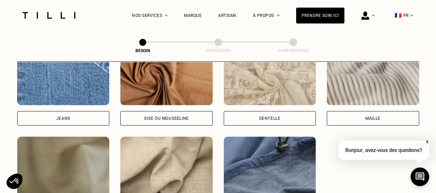
click at [192, 164] on img at bounding box center [166, 167] width 92 height 62
select select "FR"
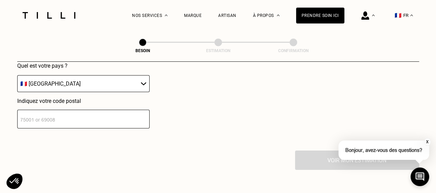
scroll to position [1036, 0]
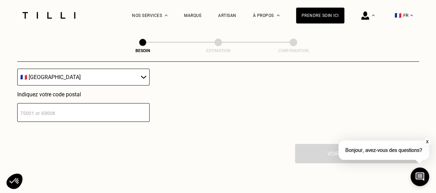
click at [66, 108] on input "number" at bounding box center [83, 112] width 132 height 19
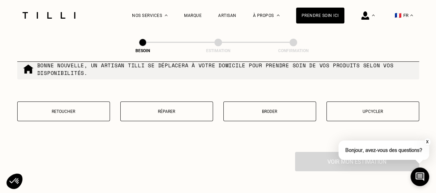
scroll to position [1207, 0]
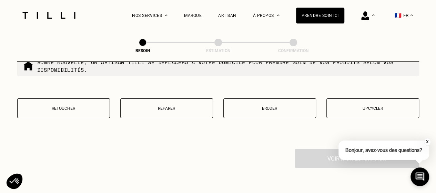
type input "92200"
click at [70, 106] on button "Retoucher" at bounding box center [63, 108] width 93 height 20
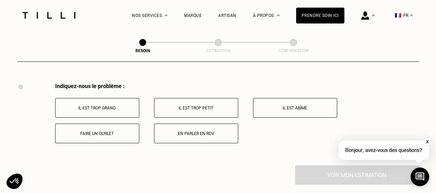
scroll to position [1273, 0]
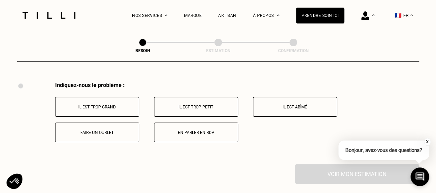
click at [113, 131] on button "Faire un ourlet" at bounding box center [97, 132] width 84 height 20
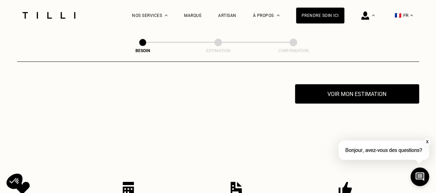
scroll to position [1356, 0]
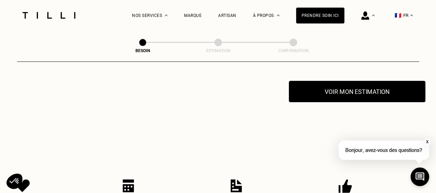
click at [343, 88] on button "Voir mon estimation" at bounding box center [357, 91] width 136 height 21
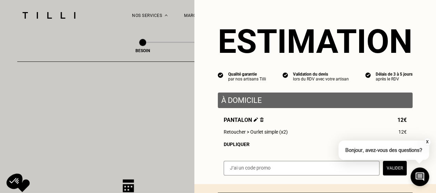
click at [426, 141] on button "X" at bounding box center [427, 142] width 7 height 8
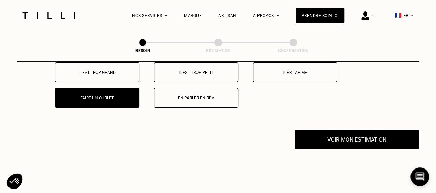
scroll to position [1311, 0]
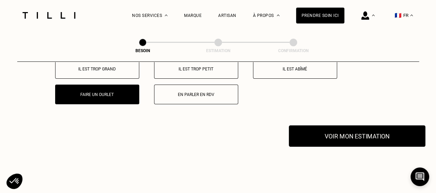
click at [377, 131] on button "Voir mon estimation" at bounding box center [357, 135] width 136 height 21
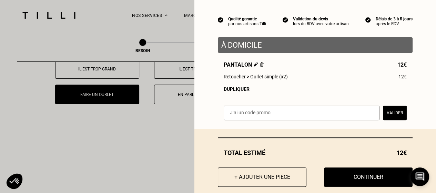
scroll to position [68, 0]
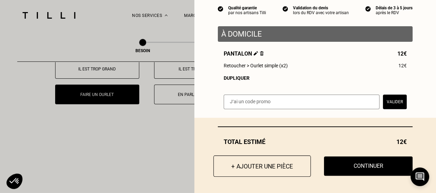
click at [262, 166] on button "+ Ajouter une pièce" at bounding box center [262, 165] width 98 height 21
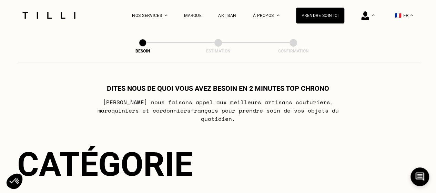
scroll to position [168, 0]
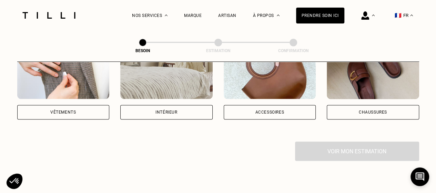
click at [55, 74] on img at bounding box center [63, 68] width 92 height 62
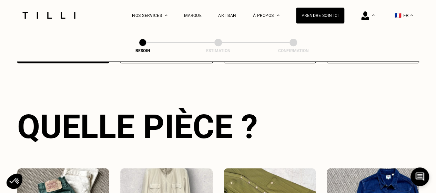
scroll to position [225, 0]
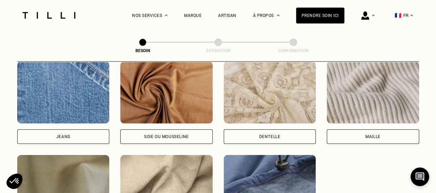
scroll to position [764, 0]
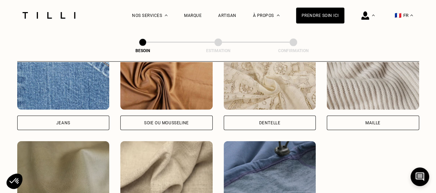
click at [170, 89] on img at bounding box center [166, 79] width 92 height 62
select select "FR"
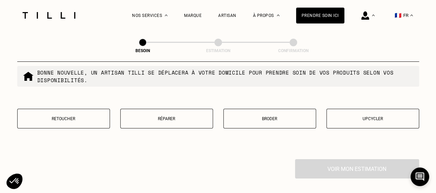
scroll to position [1224, 0]
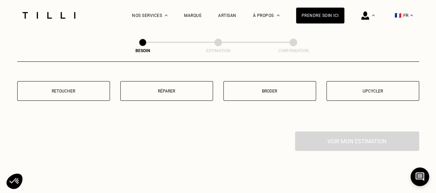
click at [48, 89] on p "Retoucher" at bounding box center [63, 91] width 85 height 5
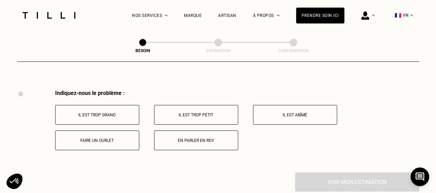
scroll to position [1273, 0]
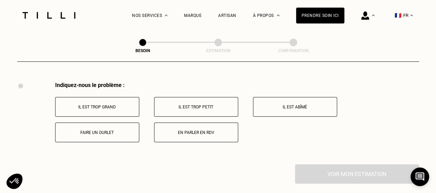
click at [193, 130] on p "En parler en RDV" at bounding box center [196, 132] width 76 height 5
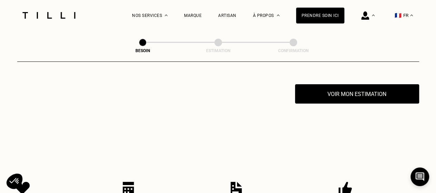
scroll to position [1356, 0]
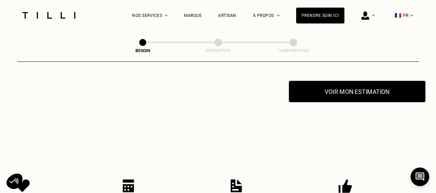
click at [346, 87] on button "Voir mon estimation" at bounding box center [357, 91] width 136 height 21
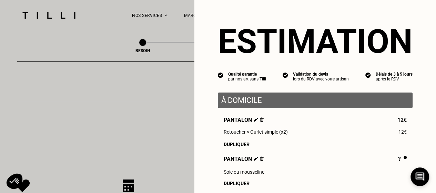
scroll to position [107, 0]
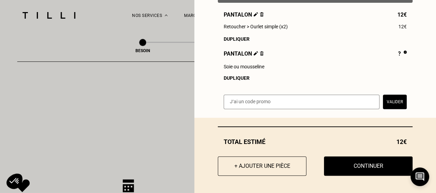
click at [254, 54] on img at bounding box center [256, 53] width 4 height 4
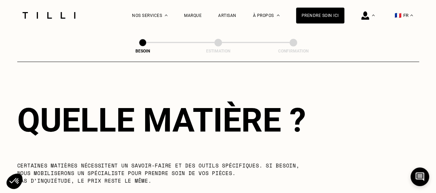
scroll to position [774, 0]
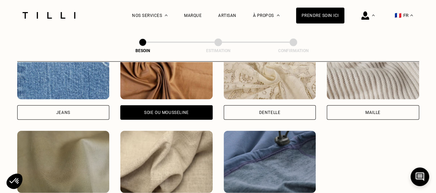
click at [130, 82] on img at bounding box center [166, 68] width 92 height 62
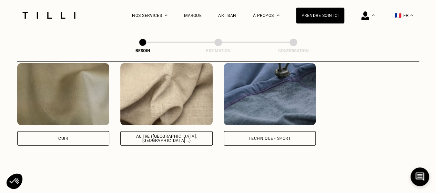
scroll to position [786, 0]
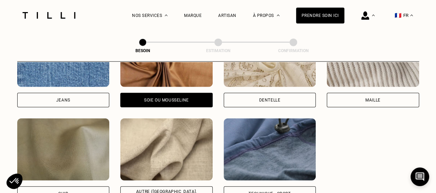
click at [159, 98] on div "Soie ou mousseline" at bounding box center [166, 100] width 45 height 4
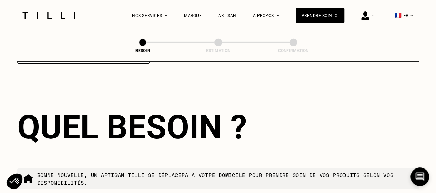
scroll to position [1262, 0]
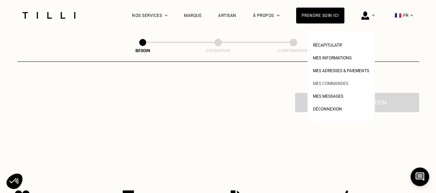
click at [332, 84] on span "Mes commandes" at bounding box center [330, 83] width 35 height 5
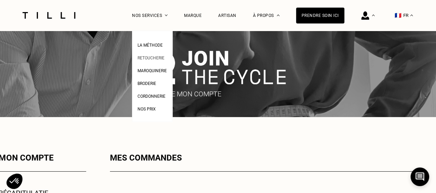
click at [150, 56] on span "Retoucherie" at bounding box center [150, 57] width 27 height 5
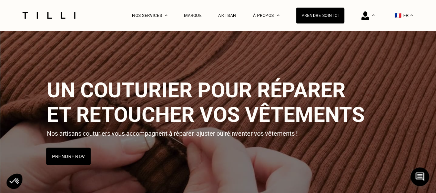
click at [68, 155] on button "Prendre RDV" at bounding box center [68, 155] width 44 height 17
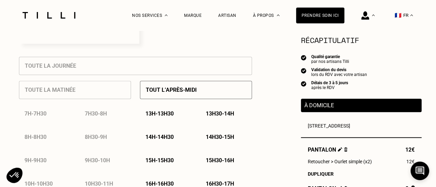
scroll to position [303, 0]
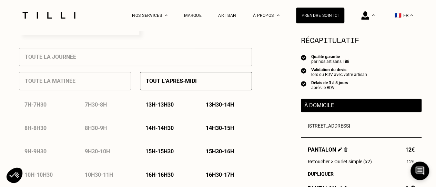
click at [326, 175] on div "Dupliquer" at bounding box center [361, 175] width 107 height 6
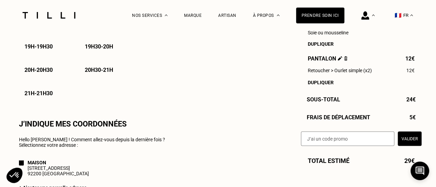
scroll to position [550, 0]
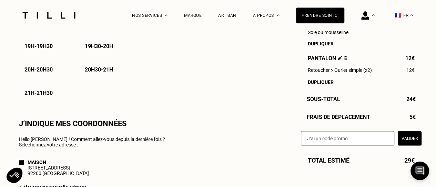
click at [323, 85] on div "Dupliquer" at bounding box center [361, 83] width 107 height 6
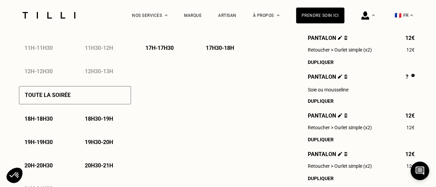
scroll to position [453, 0]
click at [345, 79] on img at bounding box center [346, 76] width 4 height 4
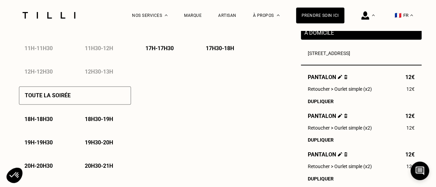
scroll to position [617, 0]
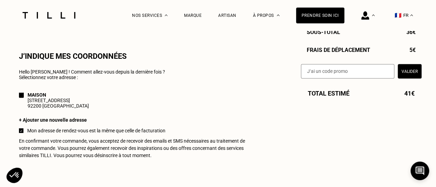
click at [359, 76] on input "text" at bounding box center [347, 71] width 93 height 14
paste input "Pour info CONFIDENTIEL"
type input "P"
paste input "TILLIpae6qMV"
type input "TILLIpae6qMV"
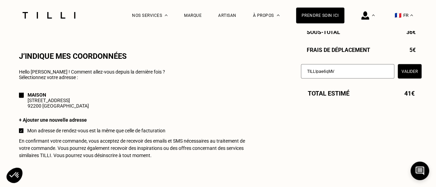
click at [410, 78] on button "Valider" at bounding box center [410, 71] width 24 height 14
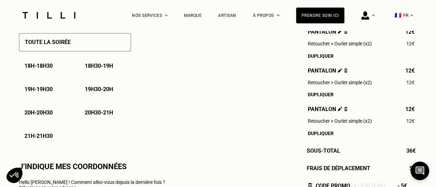
scroll to position [507, 0]
click at [338, 111] on img at bounding box center [340, 108] width 4 height 4
select select "FR"
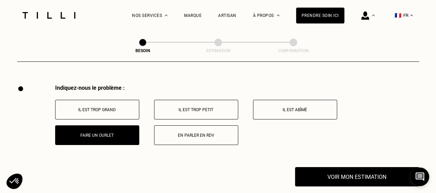
scroll to position [1273, 0]
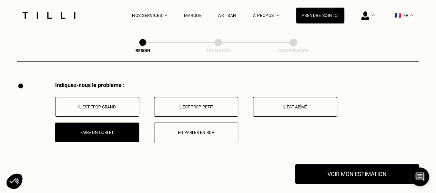
click at [287, 107] on button "Il est abîmé" at bounding box center [295, 107] width 84 height 20
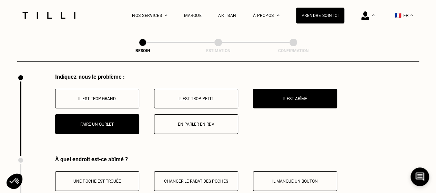
scroll to position [1273, 0]
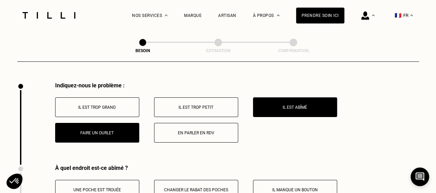
click at [193, 105] on p "Il est trop petit" at bounding box center [196, 107] width 76 height 5
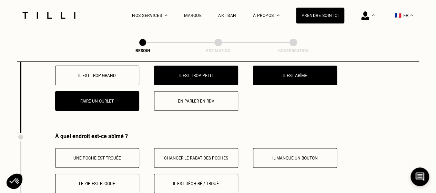
scroll to position [1301, 0]
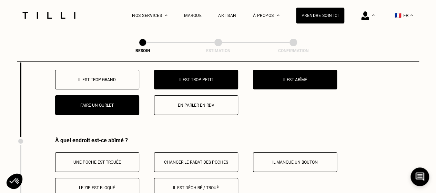
click at [109, 103] on p "Faire un ourlet" at bounding box center [97, 105] width 76 height 5
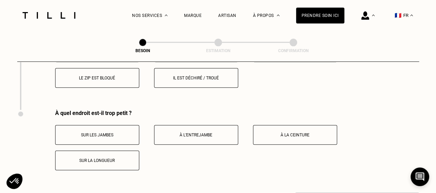
scroll to position [1411, 0]
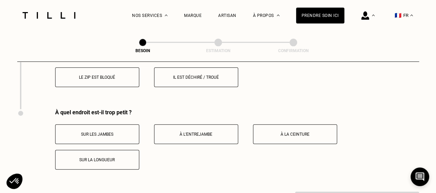
click at [112, 157] on p "Sur la longueur" at bounding box center [97, 159] width 76 height 5
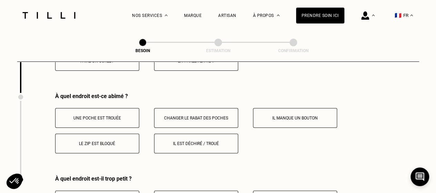
scroll to position [1342, 0]
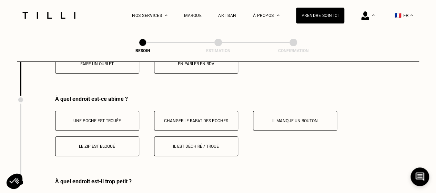
click at [120, 144] on button "Le zip est bloqué" at bounding box center [97, 146] width 84 height 20
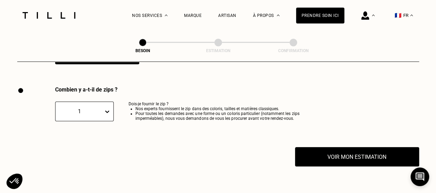
scroll to position [1521, 0]
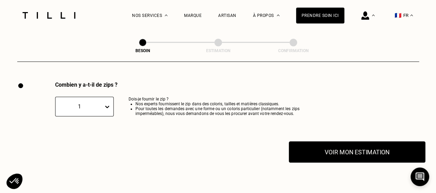
click at [371, 151] on button "Voir mon estimation" at bounding box center [357, 151] width 136 height 21
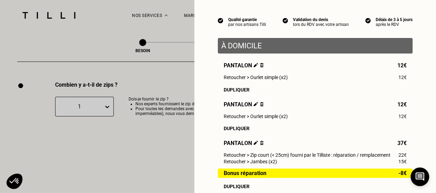
scroll to position [55, 0]
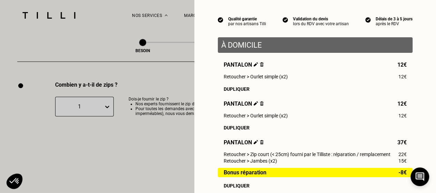
click at [254, 144] on img at bounding box center [256, 142] width 4 height 4
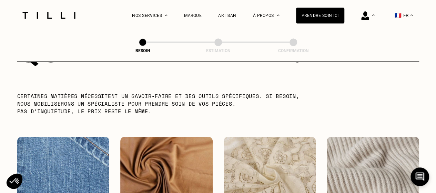
scroll to position [843, 0]
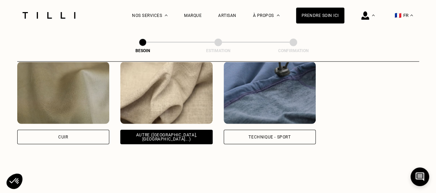
click at [172, 133] on div "Autre ([GEOGRAPHIC_DATA], [GEOGRAPHIC_DATA]...)" at bounding box center [166, 137] width 81 height 8
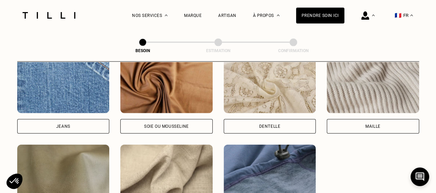
scroll to position [746, 0]
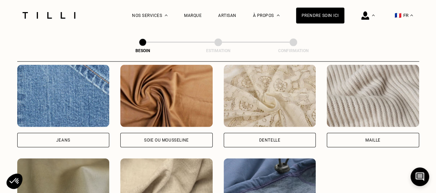
click at [170, 93] on img at bounding box center [166, 96] width 92 height 62
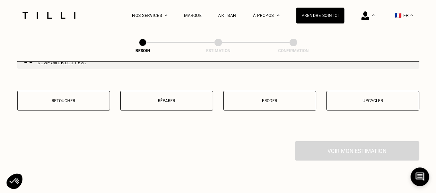
scroll to position [1215, 0]
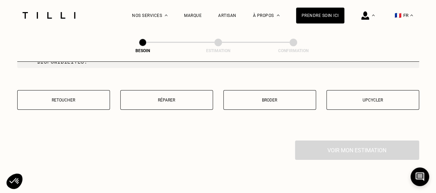
click at [172, 98] on p "Réparer" at bounding box center [166, 100] width 85 height 5
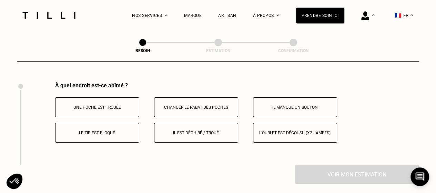
scroll to position [1273, 0]
click at [119, 130] on p "Le zip est bloqué" at bounding box center [97, 132] width 76 height 5
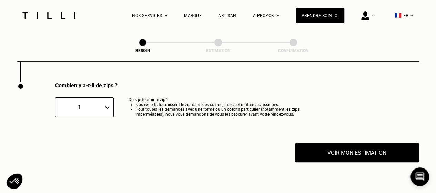
scroll to position [1356, 0]
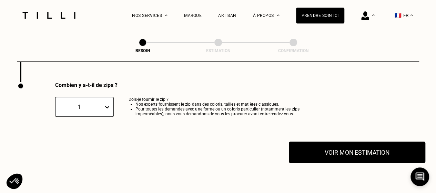
click at [370, 146] on button "Voir mon estimation" at bounding box center [357, 151] width 136 height 21
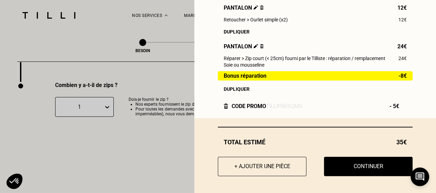
scroll to position [155, 0]
